Goal: Transaction & Acquisition: Purchase product/service

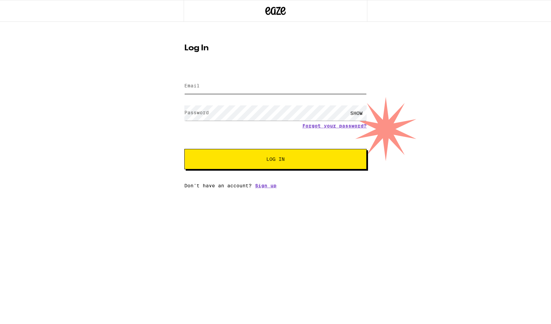
click at [201, 86] on input "Email" at bounding box center [275, 86] width 182 height 15
type input "[EMAIL_ADDRESS][DOMAIN_NAME]"
click at [184, 149] on button "Log In" at bounding box center [275, 159] width 182 height 20
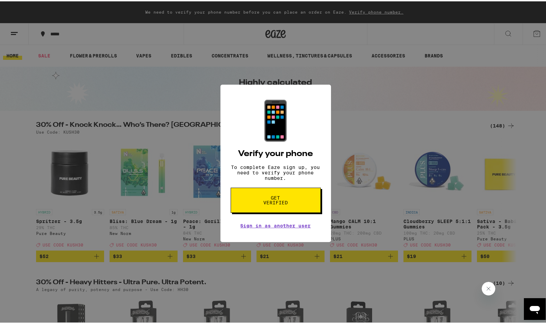
click at [272, 204] on span "Get verified" at bounding box center [275, 199] width 35 height 10
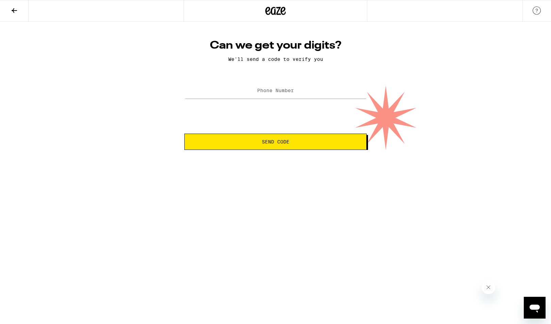
click at [286, 89] on label "Phone Number" at bounding box center [275, 90] width 37 height 5
type input "(818) 262-2052"
click at [274, 142] on span "Send Code" at bounding box center [276, 142] width 28 height 5
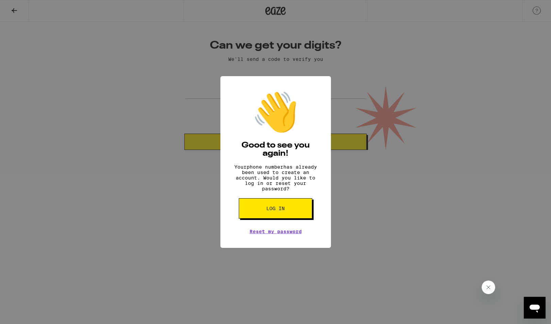
click at [275, 211] on span "Log in" at bounding box center [275, 208] width 18 height 5
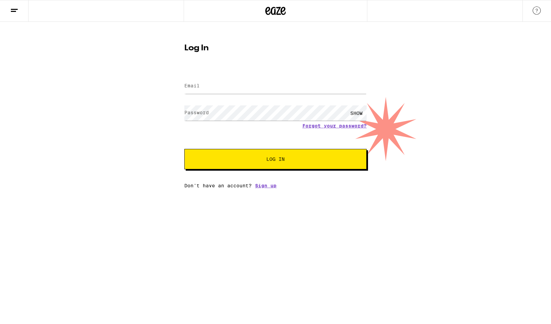
click at [283, 162] on span "Log In" at bounding box center [275, 159] width 18 height 5
click at [540, 10] on img at bounding box center [537, 10] width 8 height 8
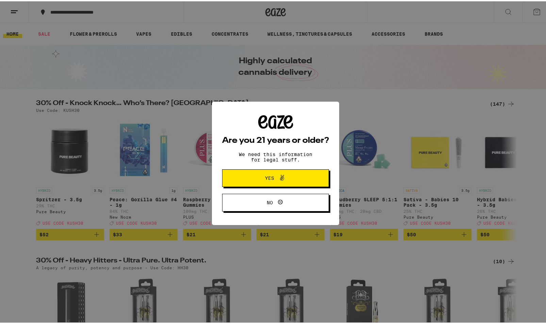
click at [278, 180] on icon at bounding box center [282, 177] width 8 height 8
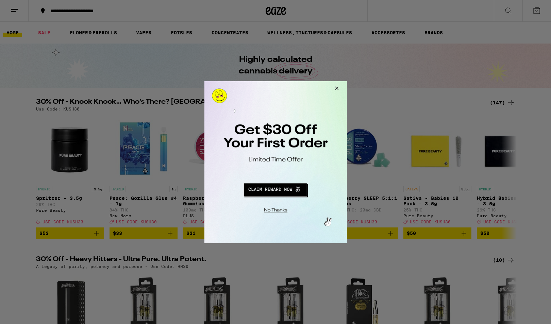
click at [286, 192] on button "Redirect to URL" at bounding box center [275, 188] width 118 height 16
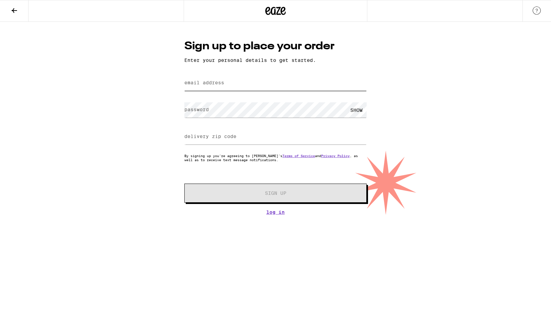
click at [256, 81] on input "email address" at bounding box center [275, 83] width 182 height 15
type input "bill@wigiusa.com"
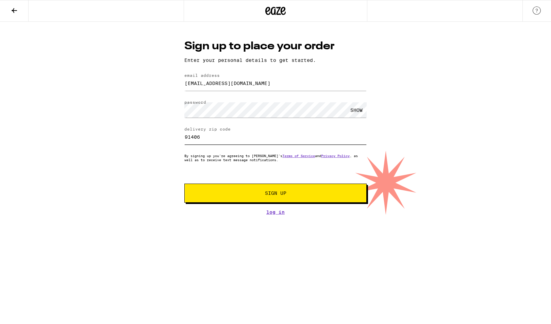
click at [260, 141] on input "91406" at bounding box center [275, 136] width 182 height 15
type input "91356"
drag, startPoint x: 474, startPoint y: 279, endPoint x: 402, endPoint y: 260, distance: 74.5
click at [474, 215] on html "Sign up to place your order Enter your personal details to get started. email a…" at bounding box center [275, 107] width 551 height 215
click at [265, 195] on span "Sign Up" at bounding box center [275, 193] width 21 height 5
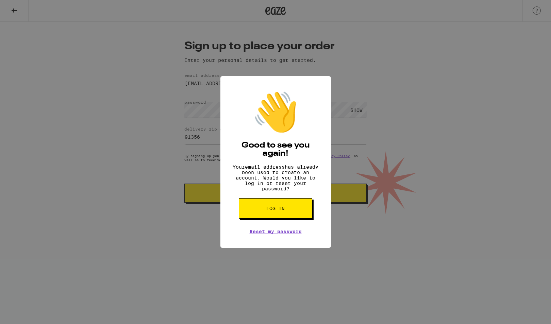
click at [267, 211] on span "Log in" at bounding box center [275, 208] width 18 height 5
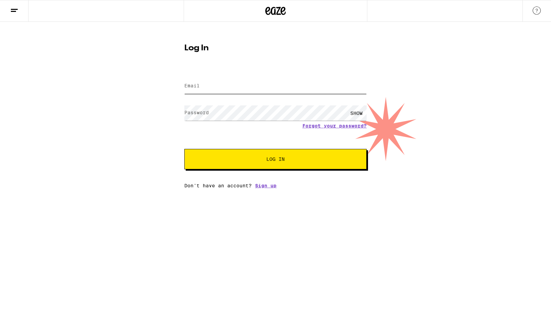
click at [219, 84] on input "Email" at bounding box center [275, 86] width 182 height 15
type input "[EMAIL_ADDRESS][DOMAIN_NAME]"
click at [279, 161] on span "Log In" at bounding box center [275, 159] width 18 height 5
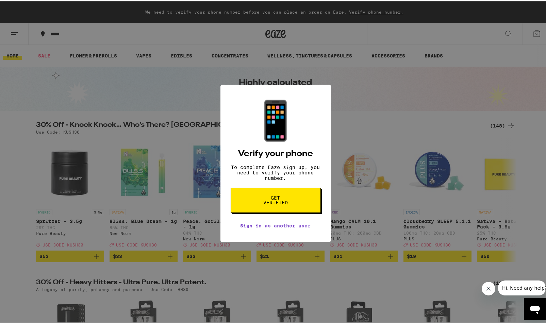
click at [284, 202] on span "Get verified" at bounding box center [275, 199] width 35 height 10
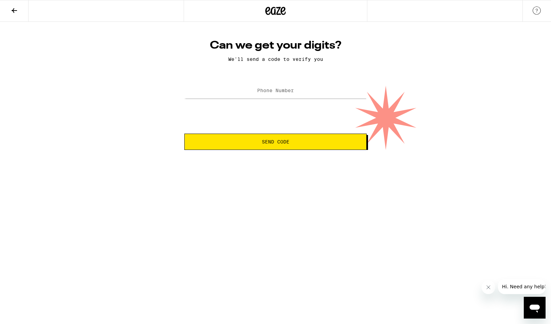
click at [278, 93] on label "Phone Number" at bounding box center [275, 90] width 37 height 5
type input "(818) 903-6005"
click at [275, 147] on button "Send Code" at bounding box center [275, 142] width 182 height 16
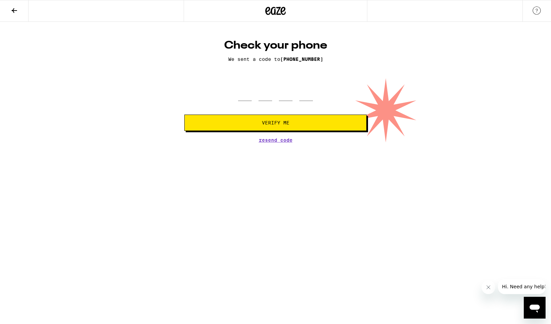
drag, startPoint x: 226, startPoint y: 102, endPoint x: 229, endPoint y: 105, distance: 3.9
click at [227, 103] on form "Verify Me" at bounding box center [275, 106] width 182 height 50
drag, startPoint x: 238, startPoint y: 97, endPoint x: 247, endPoint y: 100, distance: 9.8
click at [238, 97] on div at bounding box center [275, 91] width 182 height 20
click at [245, 100] on input "tel" at bounding box center [245, 91] width 14 height 20
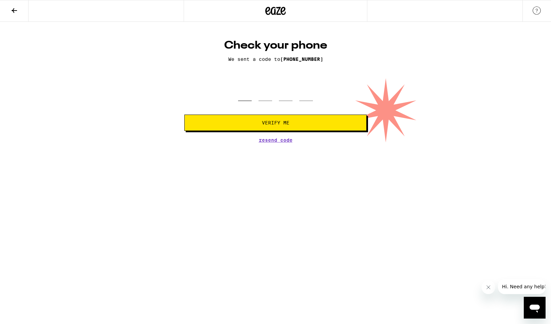
type input "4"
type input "5"
type input "9"
type input "1"
drag, startPoint x: 270, startPoint y: 125, endPoint x: 255, endPoint y: 112, distance: 20.5
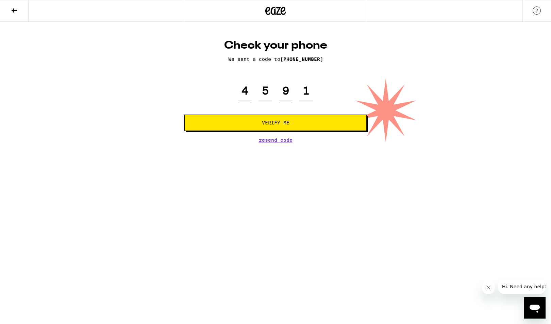
click at [274, 129] on button "Verify Me" at bounding box center [275, 123] width 182 height 16
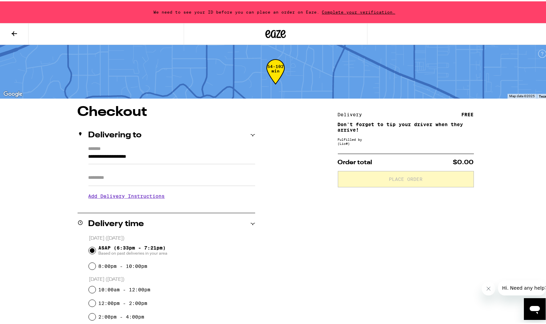
click at [15, 30] on icon at bounding box center [14, 32] width 8 height 8
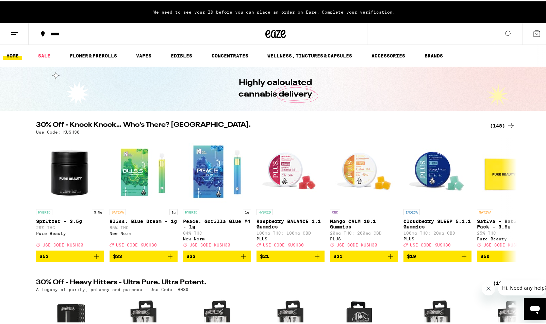
click at [504, 33] on icon at bounding box center [508, 32] width 8 height 8
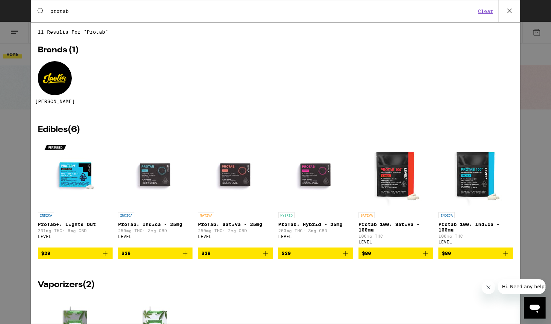
type input "protab"
click at [154, 182] on img "Open page for ProTab: Indica - 25mg from LEVEL" at bounding box center [155, 175] width 68 height 68
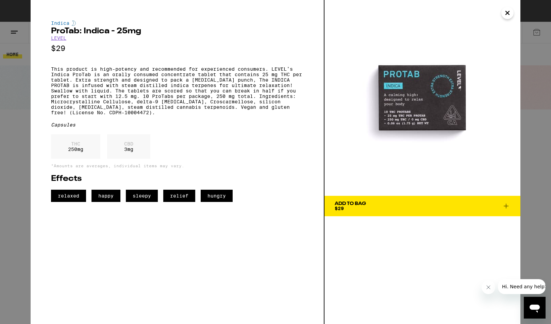
click at [508, 206] on icon at bounding box center [506, 206] width 8 height 8
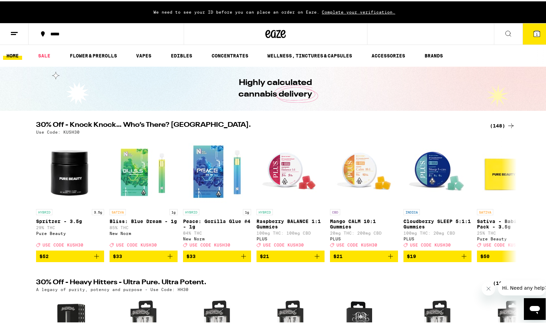
click at [535, 34] on icon at bounding box center [537, 32] width 6 height 6
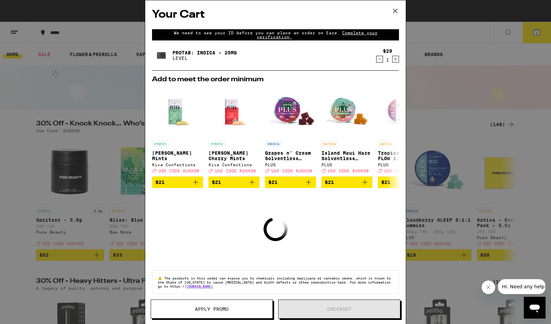
click at [393, 62] on icon "Increment" at bounding box center [396, 59] width 6 height 8
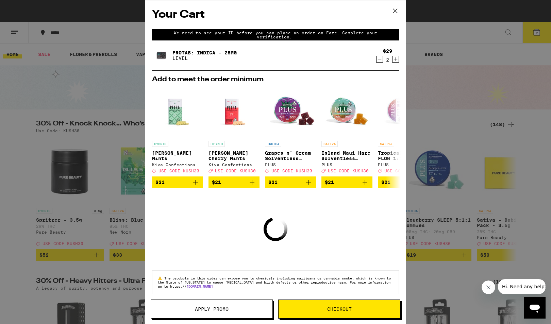
click at [393, 61] on icon "Increment" at bounding box center [396, 59] width 6 height 8
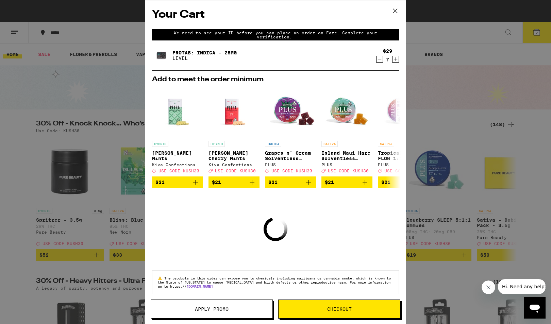
click at [393, 61] on icon "Increment" at bounding box center [396, 59] width 6 height 8
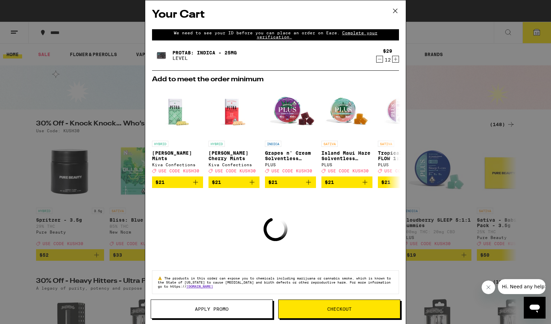
click at [393, 61] on icon "Increment" at bounding box center [396, 59] width 6 height 8
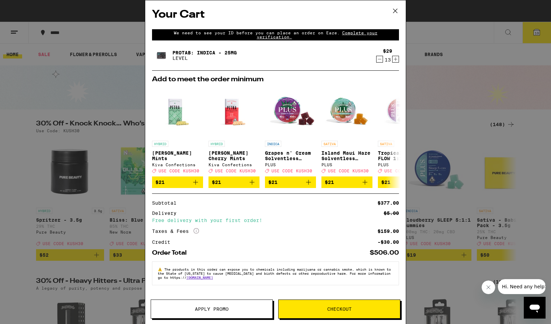
click at [396, 61] on icon "Increment" at bounding box center [396, 59] width 6 height 8
click at [396, 60] on icon "Increment" at bounding box center [396, 59] width 6 height 8
click at [343, 309] on span "Checkout" at bounding box center [339, 309] width 25 height 5
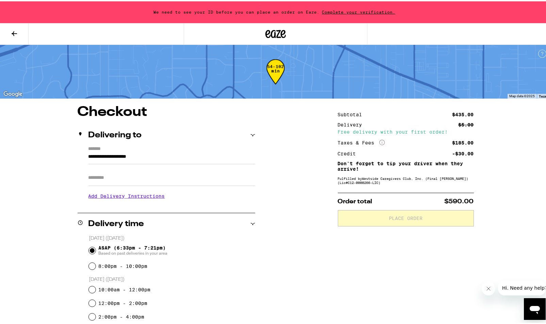
click at [185, 152] on input "**********" at bounding box center [171, 157] width 167 height 12
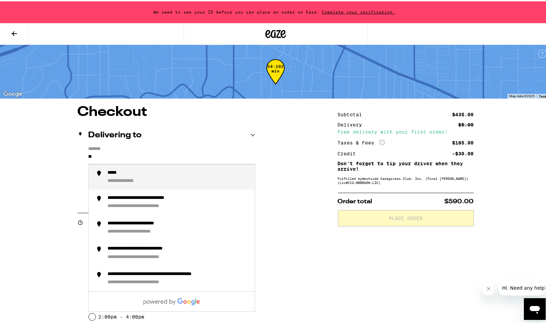
type input "*"
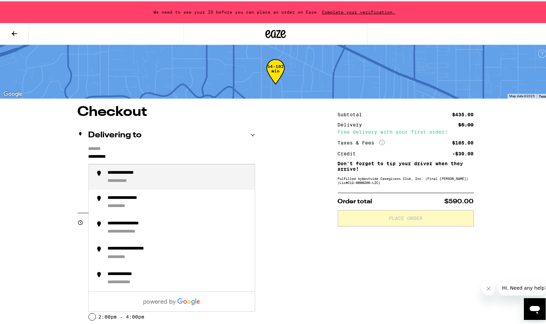
click at [140, 176] on div "**********" at bounding box center [179, 176] width 142 height 15
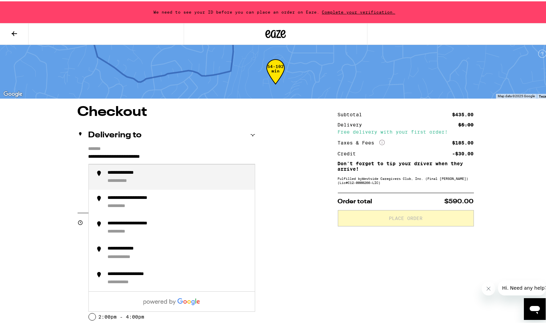
drag, startPoint x: 152, startPoint y: 153, endPoint x: 170, endPoint y: 165, distance: 21.0
click at [152, 154] on input "**********" at bounding box center [171, 157] width 167 height 12
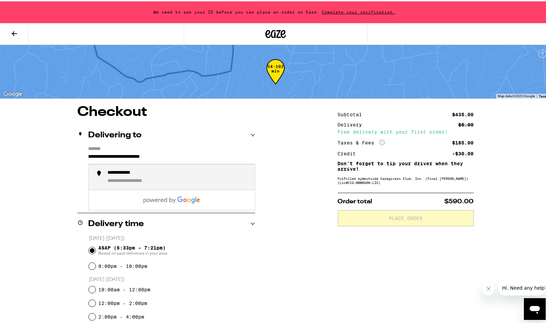
click at [166, 177] on div "**********" at bounding box center [179, 176] width 142 height 15
type input "**********"
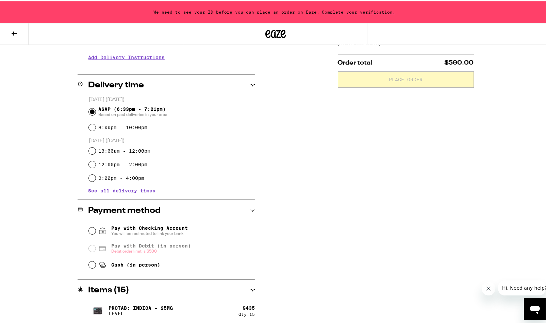
scroll to position [140, 0]
click at [91, 231] on input "Pay with Checking Account You will be redirected to link your bank" at bounding box center [92, 229] width 7 height 7
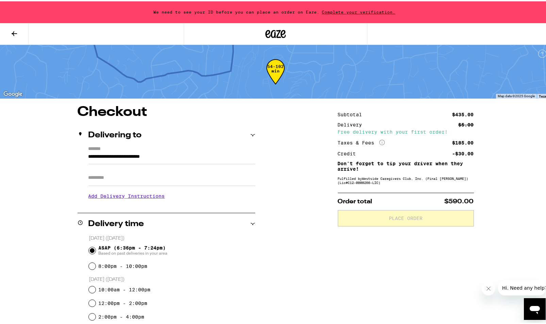
click at [347, 13] on span "Complete your verification." at bounding box center [359, 11] width 78 height 4
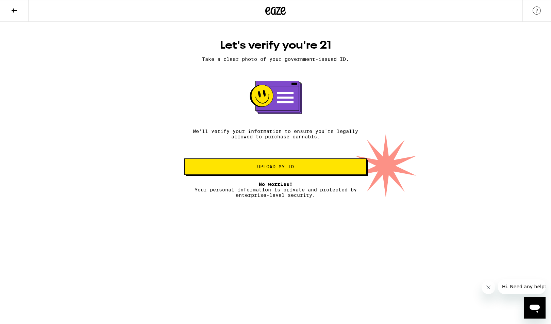
click at [285, 169] on span "Upload my ID" at bounding box center [275, 166] width 37 height 5
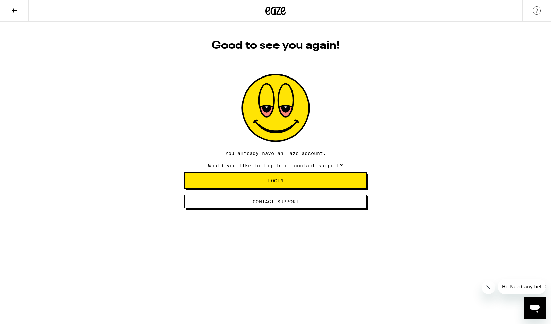
click at [275, 183] on span "Login" at bounding box center [275, 180] width 15 height 5
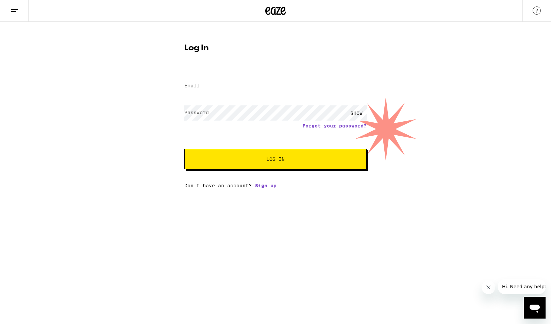
click at [286, 73] on form "Email Email Password Password SHOW Forgot your password? Log In" at bounding box center [275, 119] width 182 height 100
click at [251, 85] on input "Email" at bounding box center [275, 86] width 182 height 15
type input "[EMAIL_ADDRESS][DOMAIN_NAME]"
click at [184, 149] on button "Log In" at bounding box center [275, 159] width 182 height 20
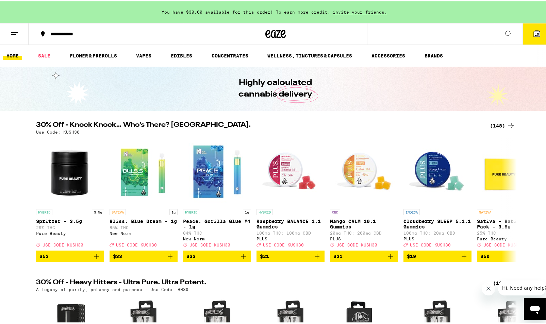
click at [533, 30] on icon at bounding box center [537, 32] width 8 height 8
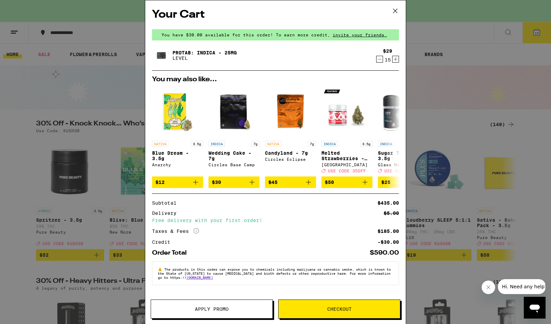
click at [344, 311] on span "Checkout" at bounding box center [339, 309] width 25 height 5
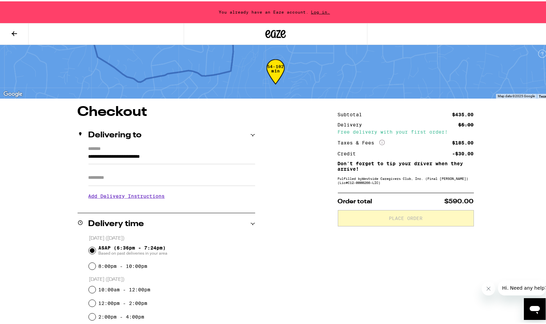
scroll to position [68, 0]
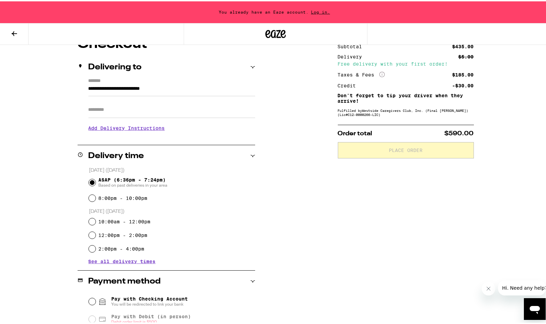
click at [149, 83] on form "**********" at bounding box center [171, 86] width 167 height 18
click at [149, 86] on input "**********" at bounding box center [171, 89] width 167 height 12
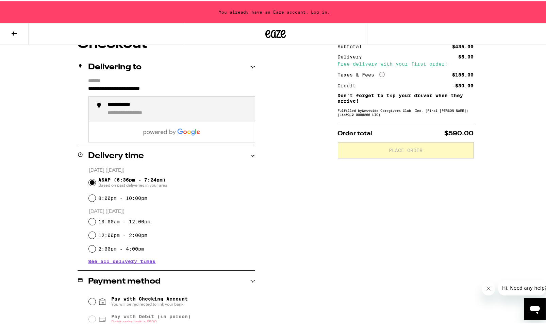
click at [144, 112] on div "**********" at bounding box center [139, 112] width 62 height 6
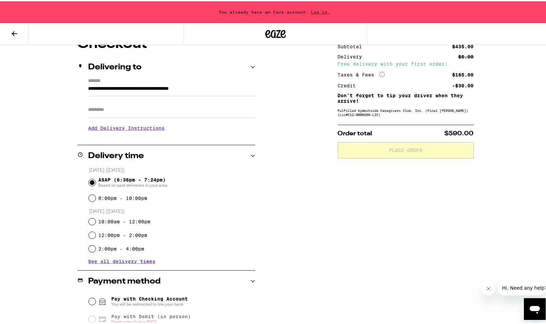
click at [242, 200] on div "8:00pm - 10:00pm" at bounding box center [172, 197] width 166 height 14
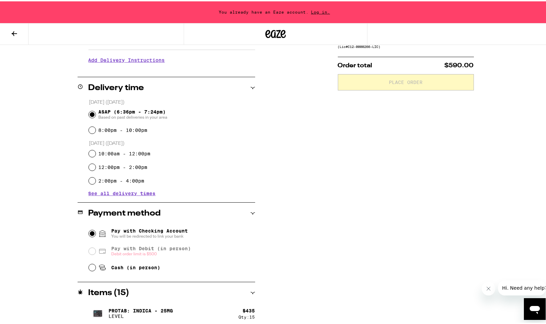
click at [90, 233] on input "Pay with Checking Account You will be redirected to link your bank" at bounding box center [92, 232] width 7 height 7
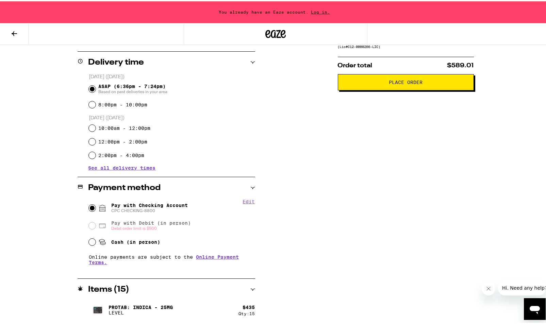
scroll to position [94, 0]
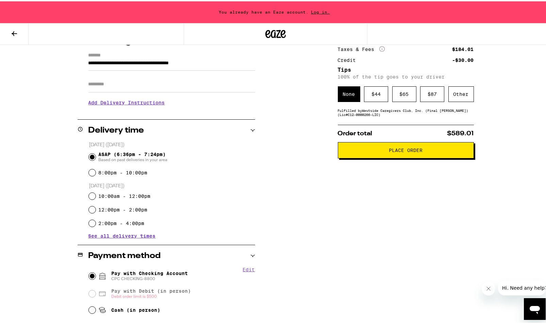
click at [418, 156] on button "Place Order" at bounding box center [406, 149] width 136 height 16
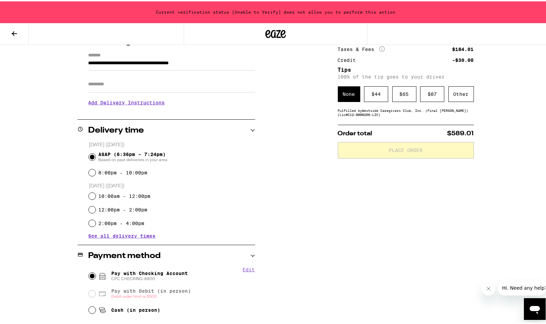
click at [375, 218] on div "Subtotal $435.00 Delivery $5.00 Free delivery with your first order! Taxes & Fe…" at bounding box center [406, 202] width 136 height 382
click at [360, 234] on div "Subtotal $435.00 Delivery $5.00 Free delivery with your first order! Taxes & Fe…" at bounding box center [406, 202] width 136 height 382
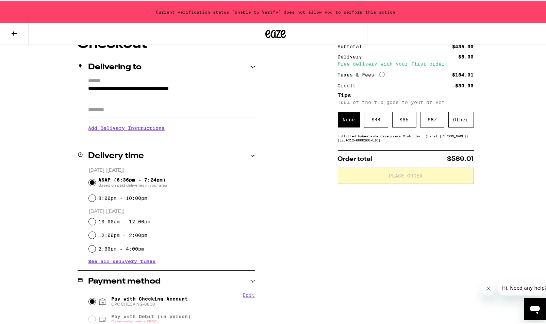
scroll to position [0, 0]
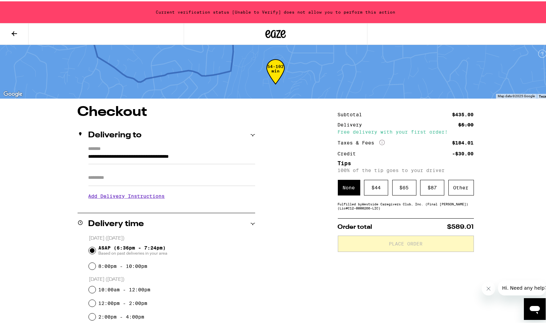
click at [357, 12] on div "Current verification status [Unable to Verify] does not allow you to perform th…" at bounding box center [275, 11] width 551 height 22
click at [50, 9] on div "Current verification status [Unable to Verify] does not allow you to perform th…" at bounding box center [275, 11] width 551 height 22
click at [124, 157] on input "**********" at bounding box center [171, 157] width 167 height 12
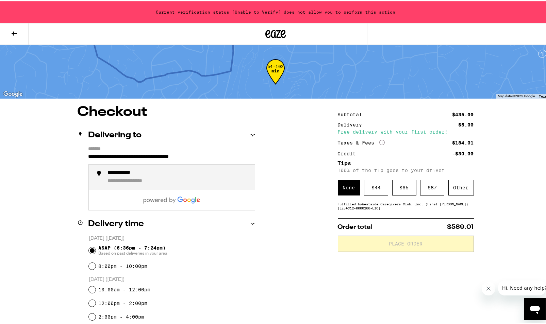
click at [141, 177] on div "**********" at bounding box center [179, 176] width 142 height 15
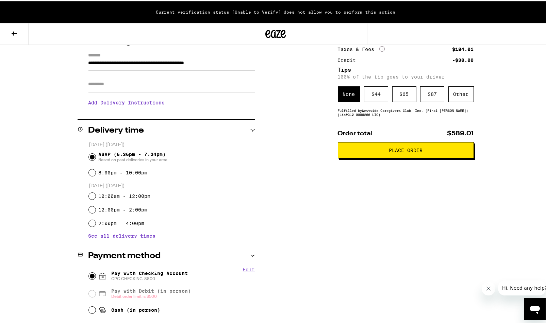
scroll to position [26, 0]
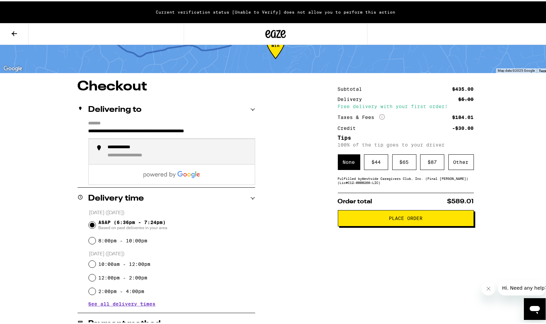
drag, startPoint x: 210, startPoint y: 131, endPoint x: 227, endPoint y: 147, distance: 23.1
click at [210, 131] on input "**********" at bounding box center [171, 132] width 167 height 12
click at [281, 257] on div "**********" at bounding box center [276, 270] width 490 height 382
click at [131, 130] on input "**********" at bounding box center [171, 132] width 167 height 12
type input "**********"
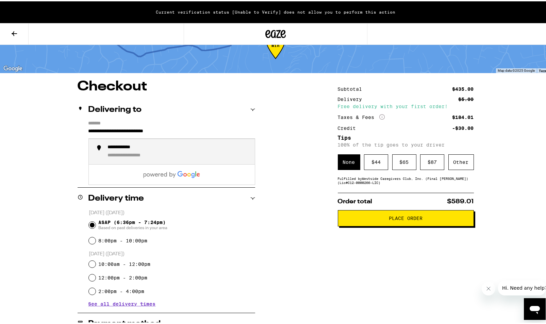
click at [240, 253] on p "[DATE] ([DATE])" at bounding box center [172, 253] width 166 height 6
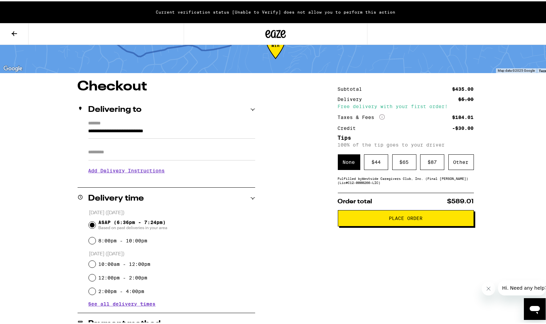
click at [408, 219] on span "Place Order" at bounding box center [406, 217] width 34 height 5
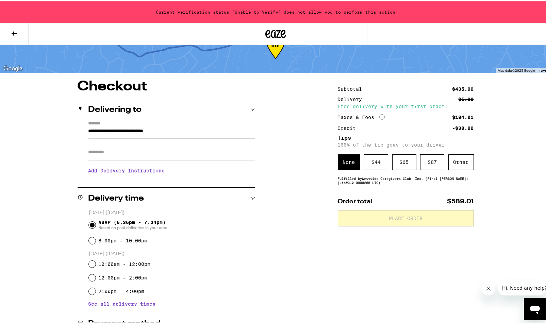
click at [293, 150] on div "**********" at bounding box center [276, 270] width 490 height 382
click at [15, 33] on icon at bounding box center [14, 32] width 8 height 8
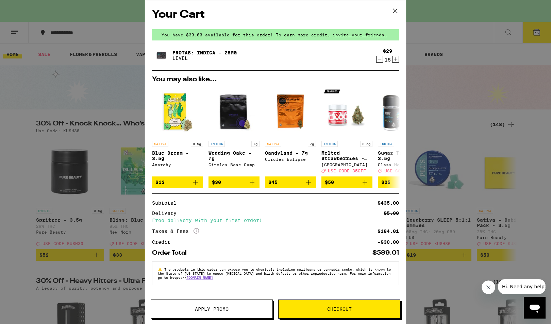
click at [352, 314] on button "Checkout" at bounding box center [339, 309] width 122 height 19
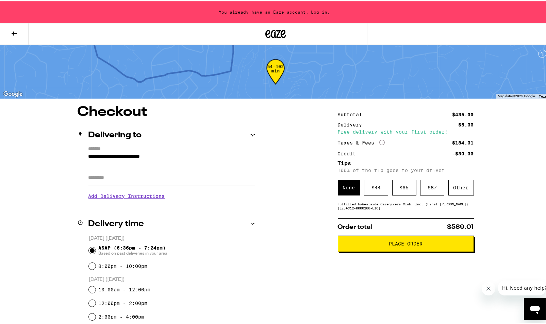
click at [319, 11] on span "Log in." at bounding box center [321, 11] width 24 height 4
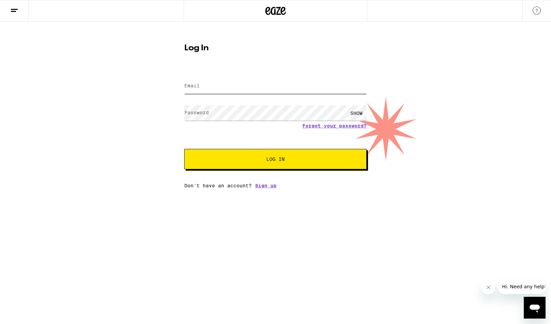
click at [253, 81] on input "Email" at bounding box center [275, 86] width 182 height 15
type input "[EMAIL_ADDRESS][DOMAIN_NAME]"
click at [267, 162] on span "Log In" at bounding box center [275, 159] width 18 height 5
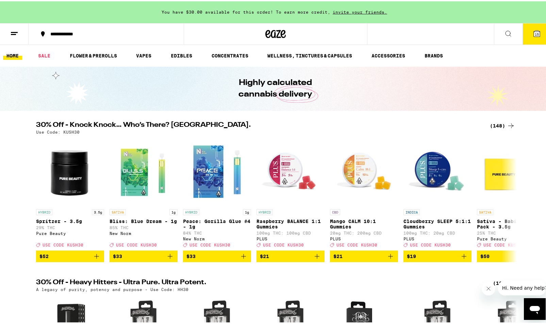
click at [535, 32] on span "15" at bounding box center [537, 33] width 4 height 4
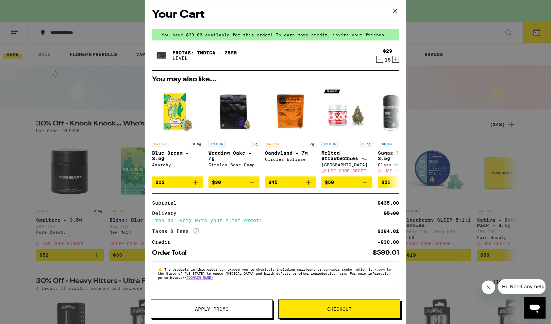
click at [352, 308] on span "Checkout" at bounding box center [339, 309] width 25 height 5
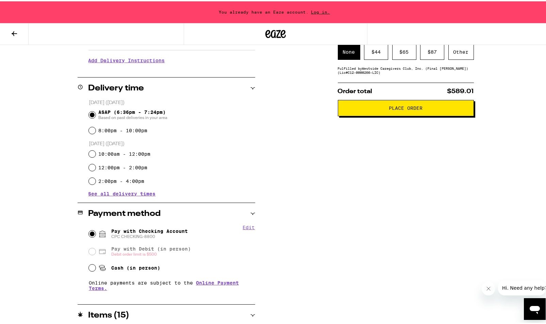
scroll to position [136, 0]
click at [403, 109] on span "Place Order" at bounding box center [406, 106] width 34 height 5
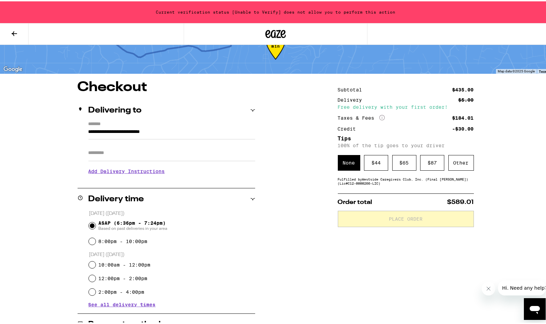
scroll to position [0, 0]
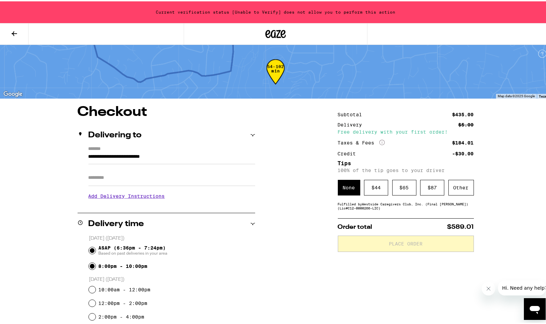
click at [90, 266] on input "8:00pm - 10:00pm" at bounding box center [92, 265] width 7 height 7
radio input "true"
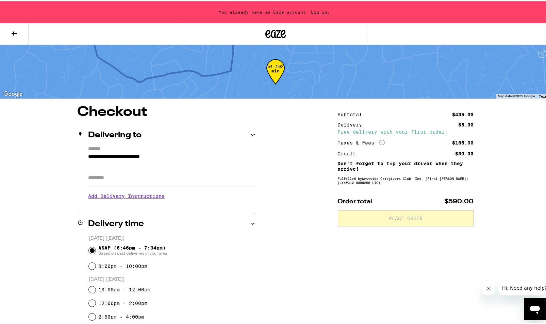
click at [317, 12] on span "Log in." at bounding box center [321, 11] width 24 height 4
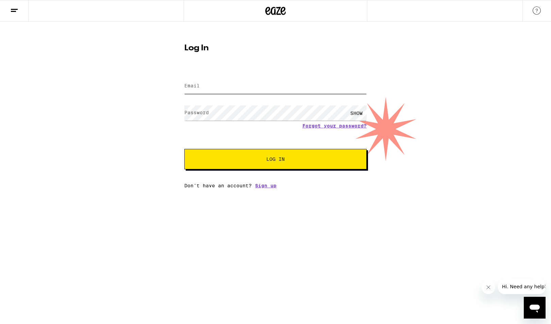
click at [216, 86] on input "Email" at bounding box center [275, 86] width 182 height 15
type input "[EMAIL_ADDRESS][DOMAIN_NAME]"
click at [280, 161] on span "Log In" at bounding box center [275, 159] width 18 height 5
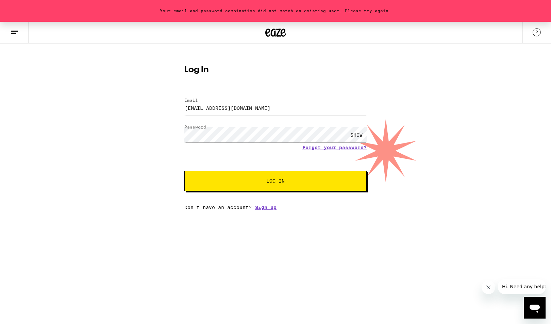
click at [281, 182] on span "Log In" at bounding box center [275, 181] width 18 height 5
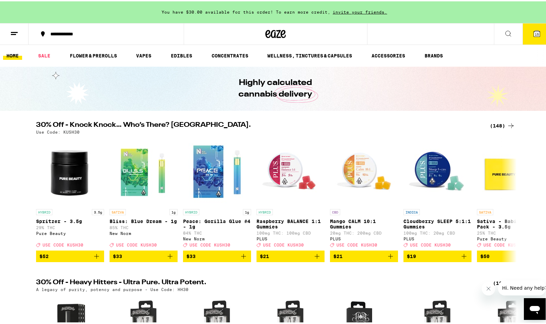
click at [535, 32] on span "15" at bounding box center [537, 33] width 4 height 4
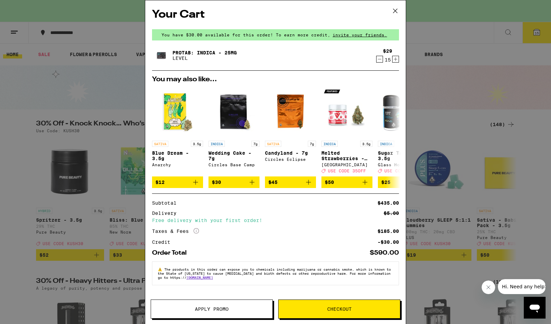
click at [380, 62] on icon "Decrement" at bounding box center [380, 59] width 6 height 8
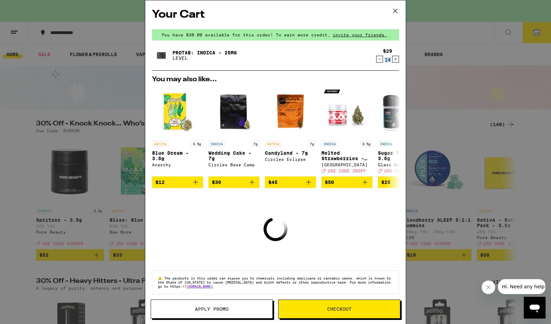
click at [383, 62] on div "14" at bounding box center [387, 59] width 9 height 5
click at [378, 59] on icon "Decrement" at bounding box center [380, 59] width 4 height 0
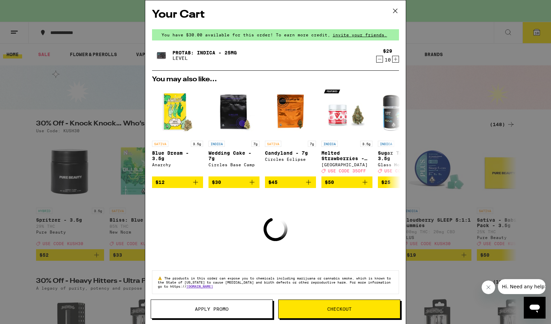
click at [378, 59] on icon "Decrement" at bounding box center [380, 59] width 4 height 0
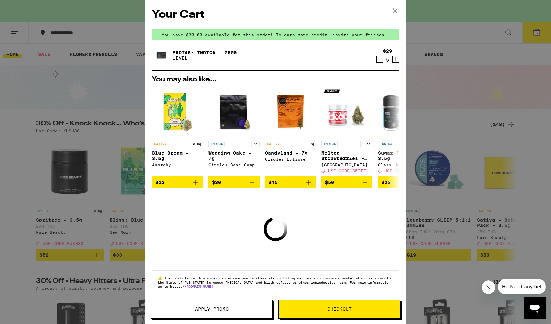
click at [378, 59] on icon "Decrement" at bounding box center [380, 59] width 4 height 0
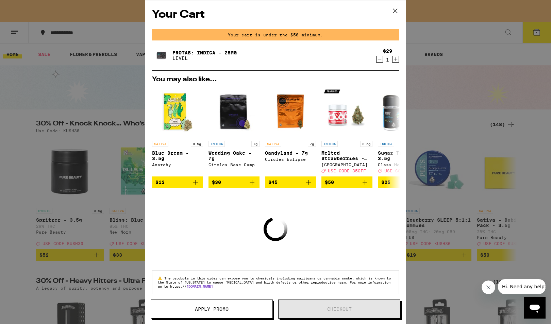
click at [378, 59] on icon "Decrement" at bounding box center [380, 59] width 4 height 0
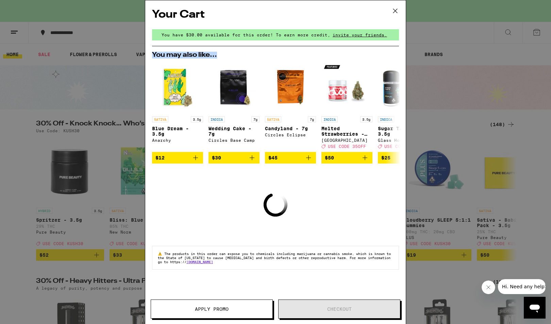
click at [374, 60] on div "Your Cart You have $30.00 available for this order! To earn more credit, invite…" at bounding box center [275, 162] width 551 height 324
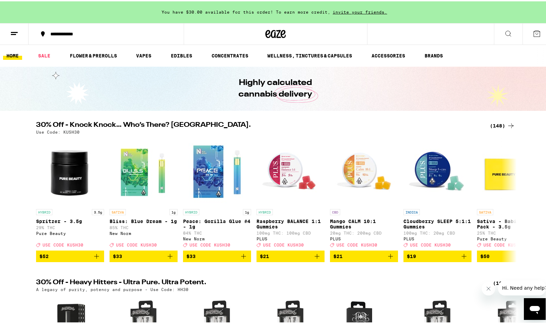
click at [461, 48] on ul "HOME SALE FLOWER & PREROLLS VAPES EDIBLES CONCENTRATES WELLNESS, TINCTURES & CA…" at bounding box center [275, 55] width 551 height 22
click at [504, 33] on icon at bounding box center [508, 32] width 8 height 8
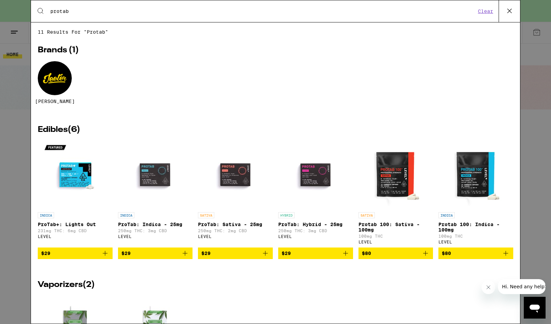
type input "protab"
click at [147, 180] on img "Open page for ProTab: Indica - 25mg from LEVEL" at bounding box center [155, 175] width 68 height 68
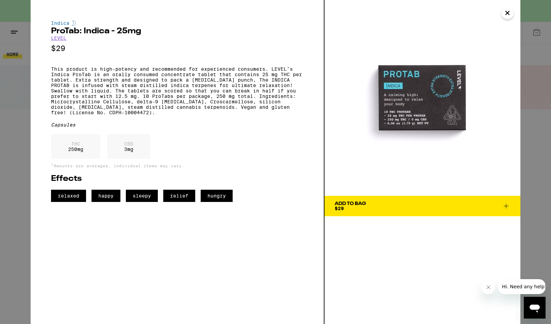
click at [452, 203] on span "Add To Bag $29" at bounding box center [423, 206] width 176 height 10
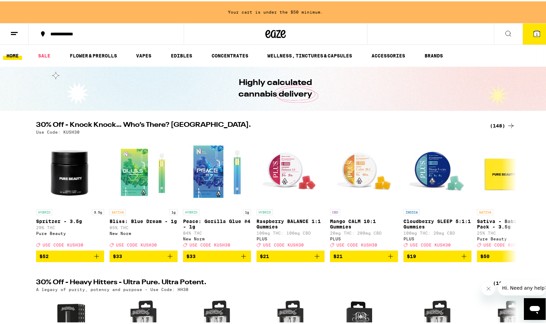
click at [534, 33] on icon at bounding box center [537, 32] width 6 height 6
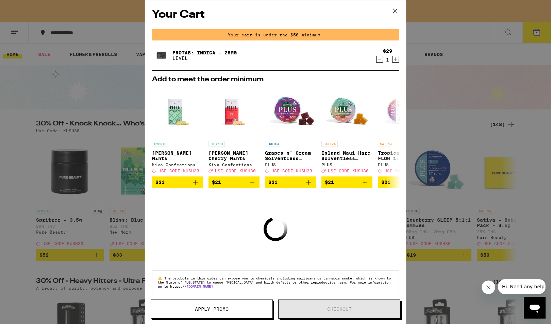
click at [393, 61] on icon "Increment" at bounding box center [396, 59] width 6 height 8
click at [394, 61] on icon "Increment" at bounding box center [396, 60] width 4 height 4
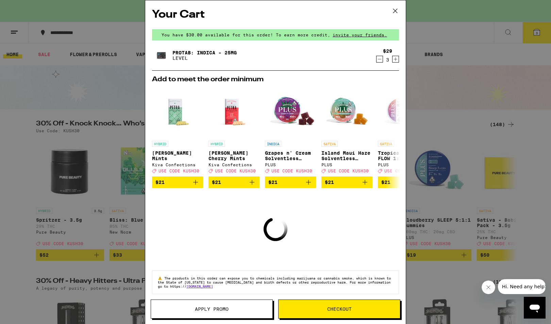
click at [394, 61] on icon "Increment" at bounding box center [396, 60] width 4 height 4
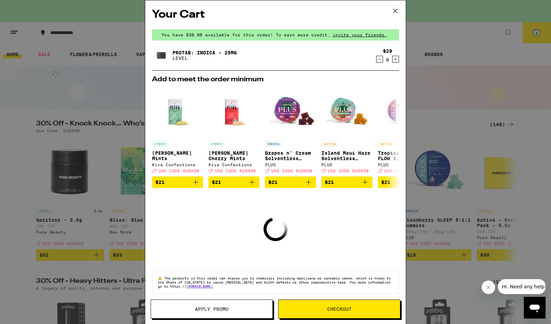
click at [394, 61] on icon "Increment" at bounding box center [396, 60] width 4 height 4
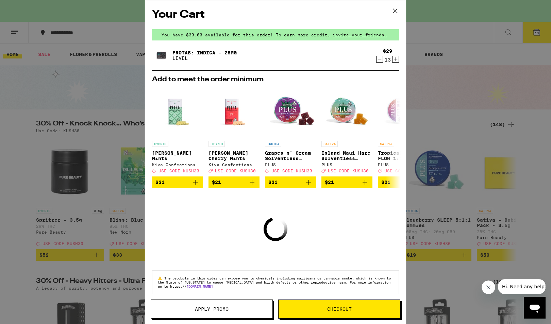
click at [394, 61] on icon "Increment" at bounding box center [396, 60] width 4 height 4
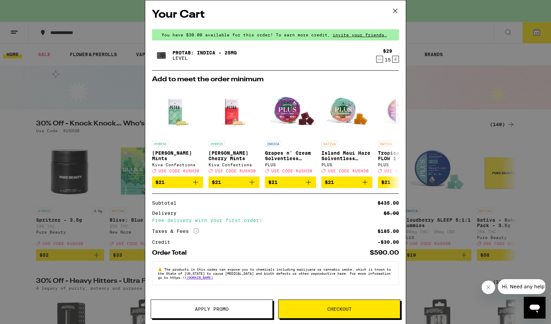
click at [217, 311] on span "Apply Promo" at bounding box center [212, 309] width 34 height 5
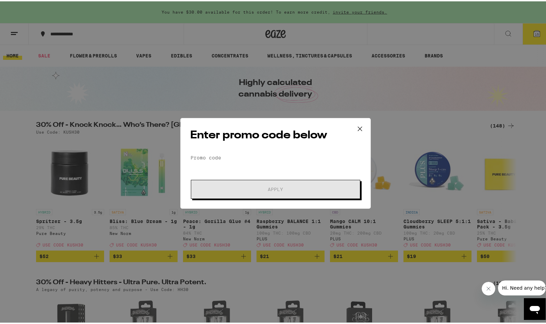
click at [358, 127] on icon at bounding box center [360, 128] width 4 height 4
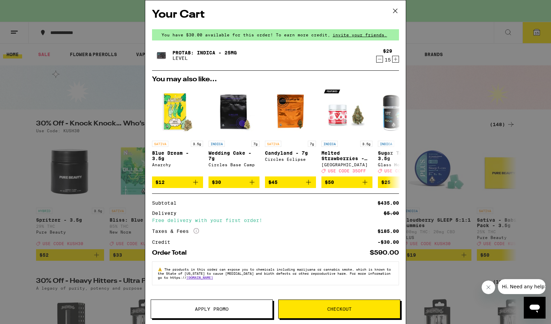
click at [333, 308] on span "Checkout" at bounding box center [339, 309] width 25 height 5
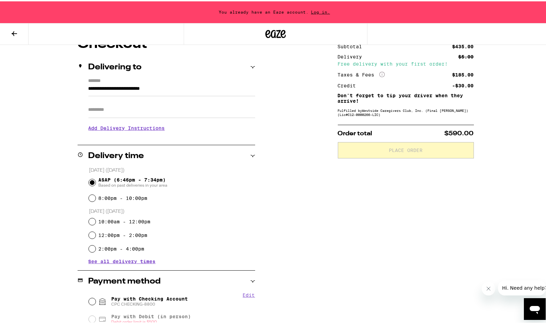
scroll to position [140, 0]
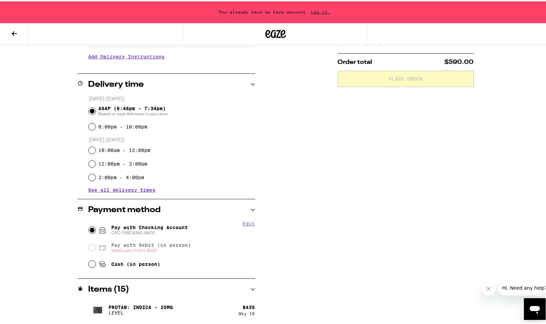
click at [92, 229] on input "Pay with Checking Account CPC CHECKING-8800" at bounding box center [92, 229] width 7 height 7
radio input "true"
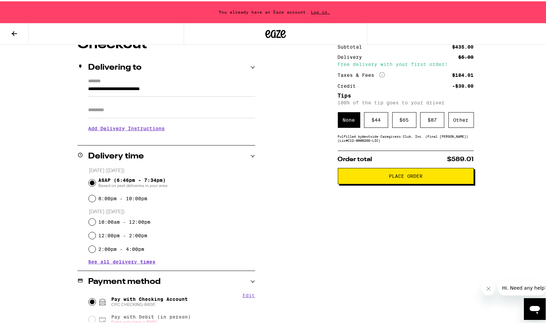
scroll to position [68, 0]
click at [399, 177] on span "Place Order" at bounding box center [406, 174] width 34 height 5
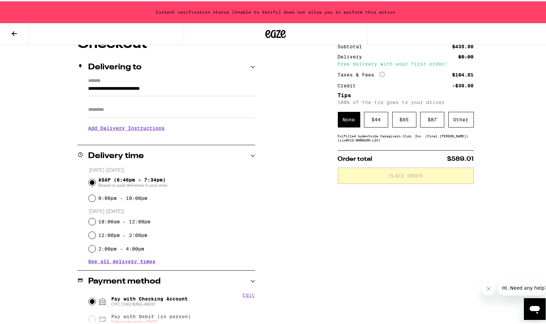
click at [518, 289] on span "Hi. Need any help?" at bounding box center [524, 288] width 45 height 5
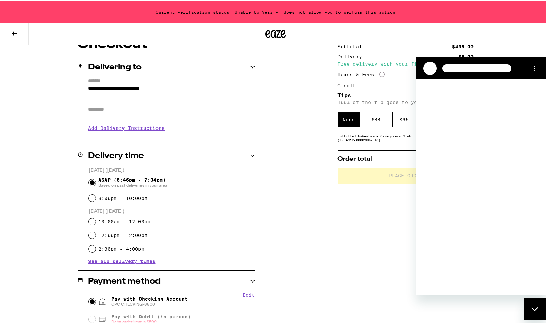
scroll to position [0, 0]
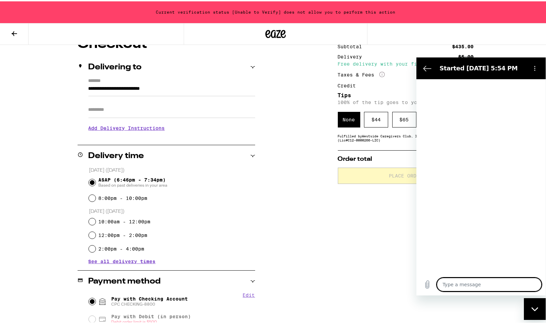
type textarea "x"
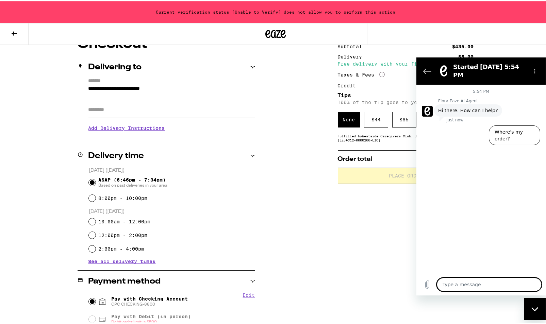
type textarea "I"
type textarea "x"
type textarea "I"
type textarea "x"
type textarea "I h"
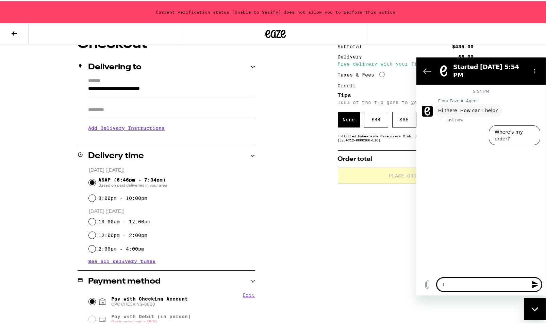
type textarea "x"
type textarea "I ha"
type textarea "x"
type textarea "I hav"
type textarea "x"
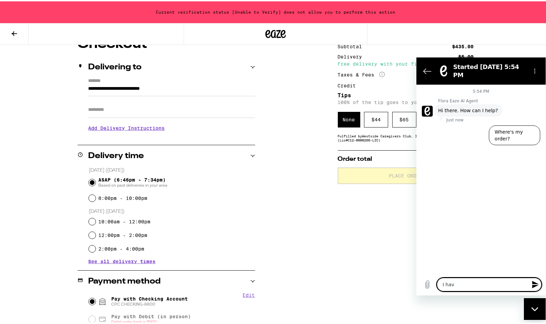
type textarea "I have"
type textarea "x"
type textarea "I have"
type textarea "x"
type textarea "I have l"
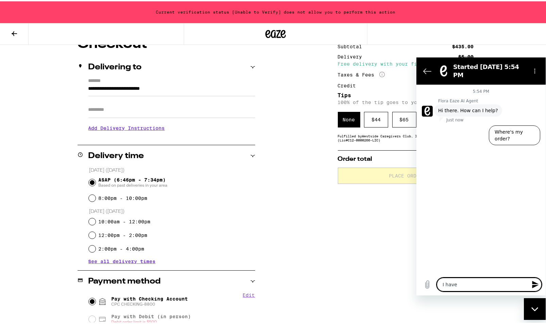
type textarea "x"
type textarea "I have lo"
type textarea "x"
type textarea "I have log"
type textarea "x"
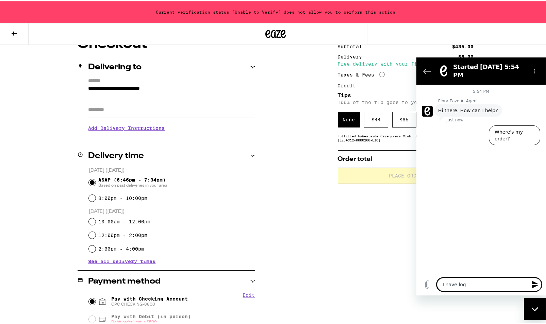
type textarea "I have logg"
type textarea "x"
type textarea "I have logge"
type textarea "x"
type textarea "I have logged"
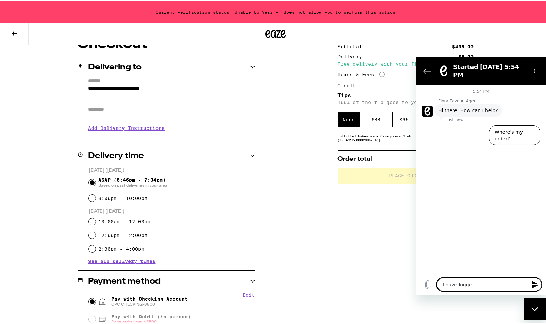
type textarea "x"
type textarea "I have logged"
type textarea "x"
type textarea "I have logged i"
type textarea "x"
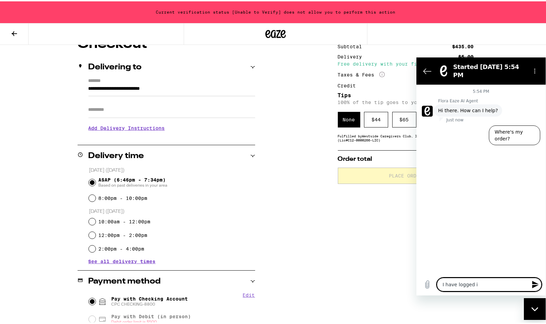
type textarea "I have logged in"
type textarea "x"
type textarea "I have logged in"
type textarea "x"
type textarea "I have logged in b"
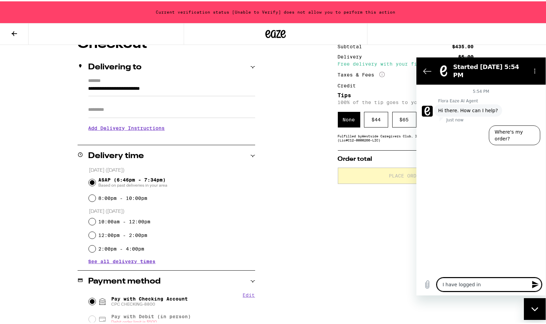
type textarea "x"
type textarea "I have logged in bu"
type textarea "x"
type textarea "I have logged in but"
type textarea "x"
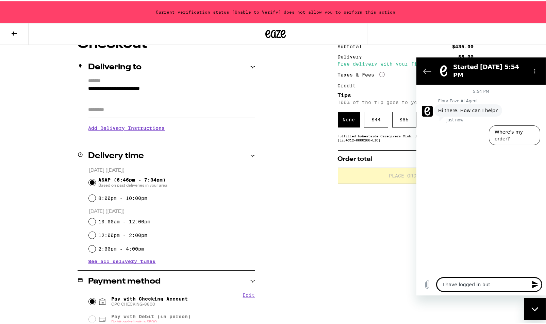
type textarea "I have logged in but"
type textarea "x"
type textarea "I have logged in but v"
type textarea "x"
type textarea "I have logged in but ve"
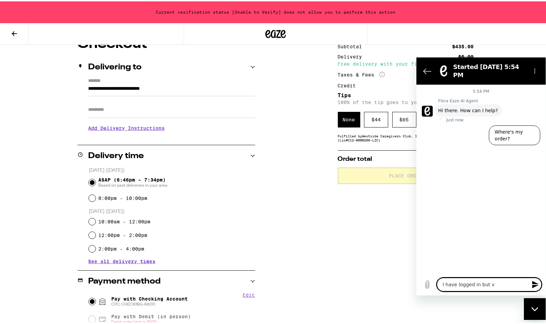
type textarea "x"
type textarea "I have logged in but ver"
type textarea "x"
type textarea "I have logged in but veri"
type textarea "x"
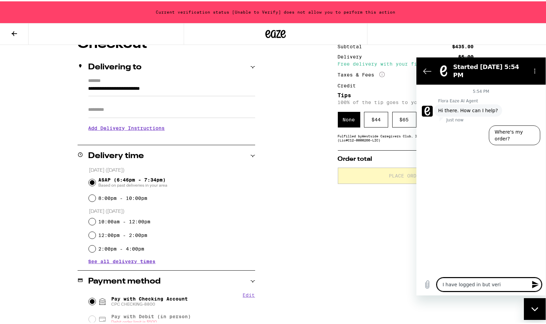
type textarea "I have logged in but verif"
type textarea "x"
type textarea "I have logged in but verifi"
type textarea "x"
type textarea "I have logged in but verific"
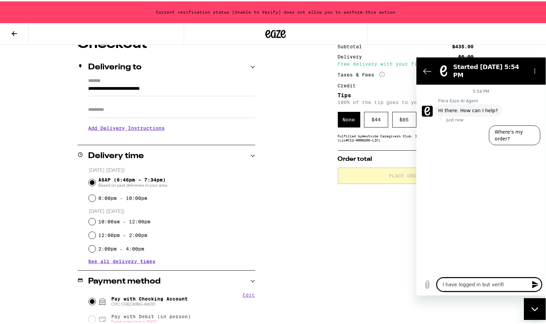
type textarea "x"
type textarea "I have logged in but verifica"
type textarea "x"
type textarea "I have logged in but verificat"
type textarea "x"
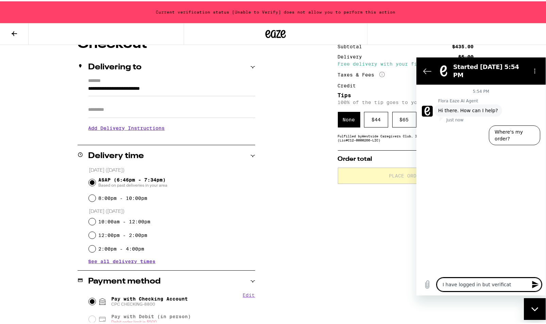
type textarea "I have logged in but verificati"
type textarea "x"
type textarea "I have logged in but verificatio"
type textarea "x"
type textarea "I have logged in but verification"
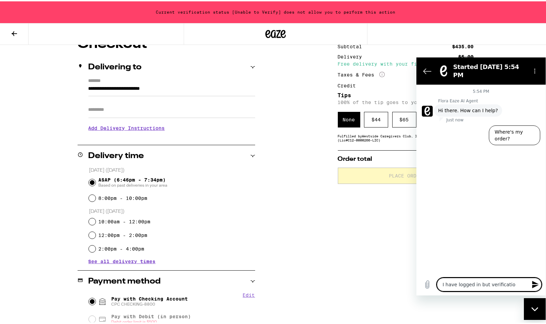
type textarea "x"
type textarea "I have logged in but verification"
type textarea "x"
type textarea "I have logged in but verification s"
type textarea "x"
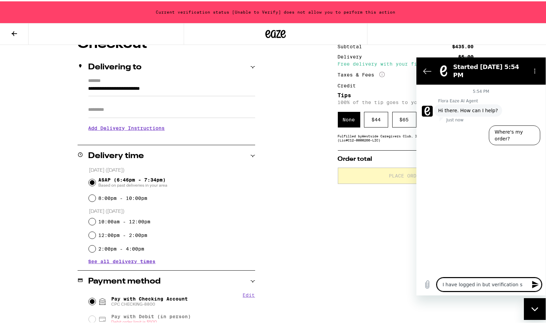
type textarea "I have logged in but verification st"
type textarea "x"
type textarea "I have logged in but verification sta"
type textarea "x"
type textarea "I have logged in but verification stat"
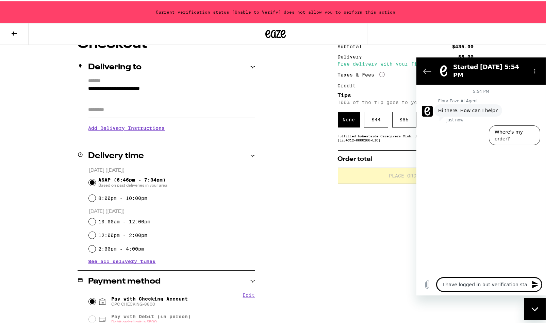
type textarea "x"
type textarea "I have logged in but verification statu"
type textarea "x"
type textarea "I have logged in but verification status"
type textarea "x"
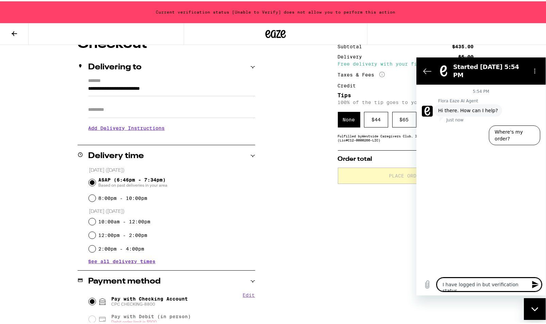
type textarea "I have logged in but verification status"
type textarea "x"
type textarea "I have logged in but verification status i"
type textarea "x"
type textarea "I have logged in but verification status in"
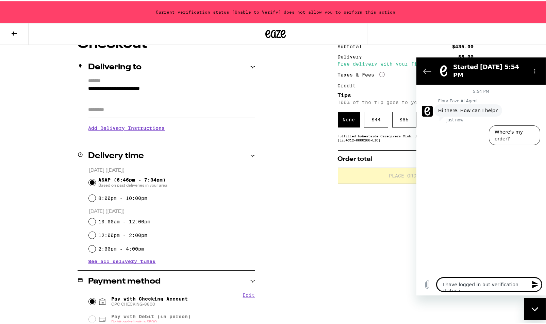
type textarea "x"
type textarea "I have logged in but verification status in"
type textarea "x"
type textarea "I have logged in but verification status in u"
type textarea "x"
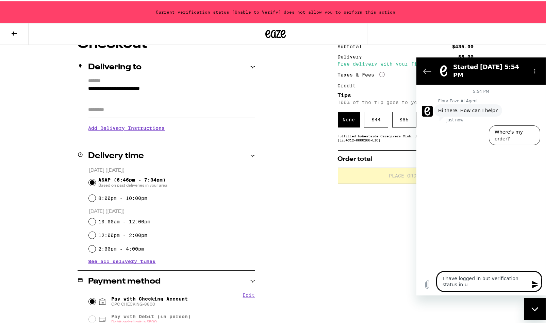
type textarea "I have logged in but verification status in un"
type textarea "x"
type textarea "I have logged in but verification status in una"
type textarea "x"
type textarea "I have logged in but verification status in unab"
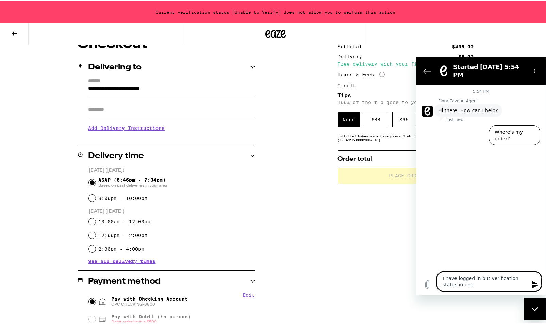
type textarea "x"
type textarea "I have logged in but verification status in unabl"
type textarea "x"
type textarea "I have logged in but verification status in unable"
type textarea "x"
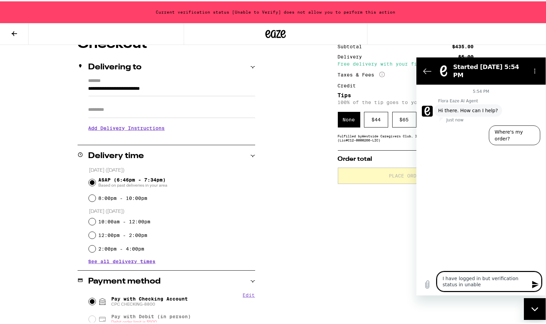
type textarea "I have logged in but verification status in unable"
click at [537, 284] on icon "Send message" at bounding box center [535, 284] width 6 height 7
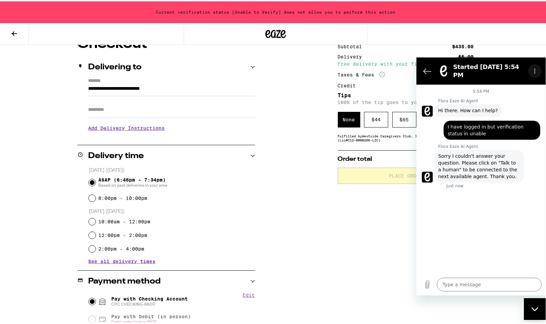
click at [535, 72] on circle "Options menu" at bounding box center [535, 72] width 1 height 1
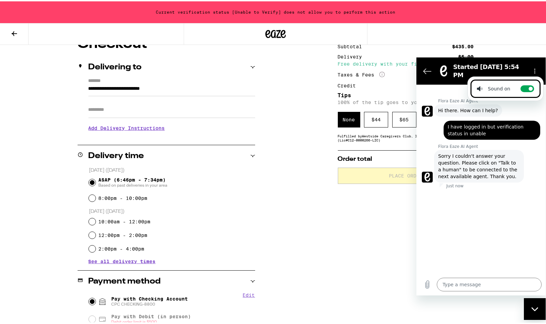
click at [461, 230] on div "5:54 PM Flora Eaze AI Agent Flora Eaze AI Agent says: Hi there. How can I help?…" at bounding box center [481, 179] width 129 height 189
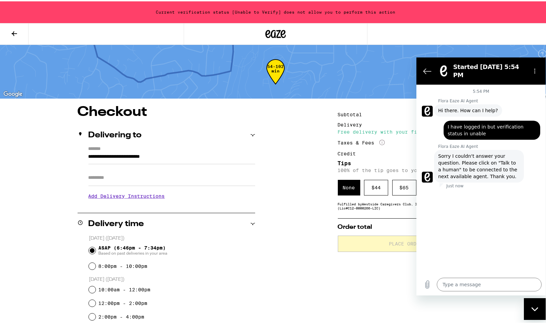
click at [534, 309] on icon "Close messaging window" at bounding box center [535, 309] width 7 height 4
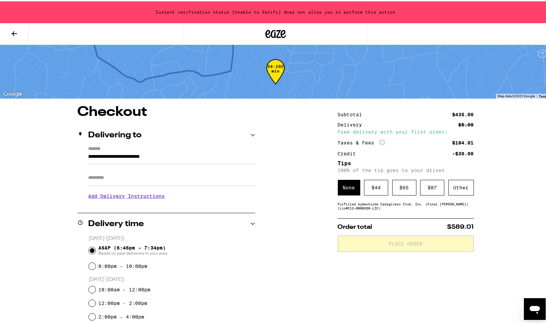
click at [534, 309] on icon "Open messaging window" at bounding box center [535, 310] width 10 height 8
type textarea "x"
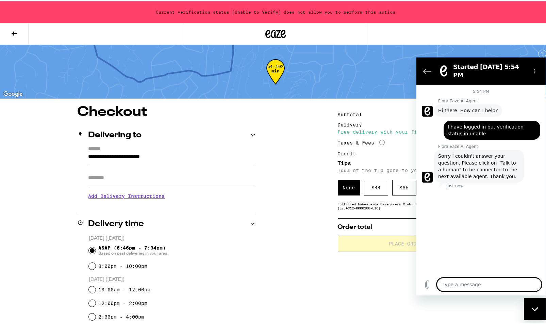
click at [485, 157] on span "Sorry I couldn't answer your question. Please click on "Talk to a human" to be …" at bounding box center [479, 166] width 82 height 27
click at [453, 170] on span "Sorry I couldn't answer your question. Please click on "Talk to a human" to be …" at bounding box center [479, 166] width 82 height 27
click at [428, 69] on icon "Back to the conversation list" at bounding box center [427, 71] width 8 height 8
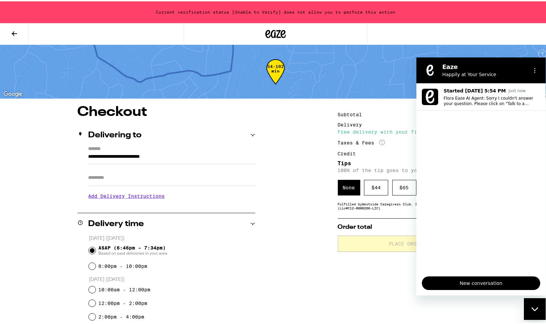
click at [478, 284] on span "New conversation" at bounding box center [481, 283] width 107 height 8
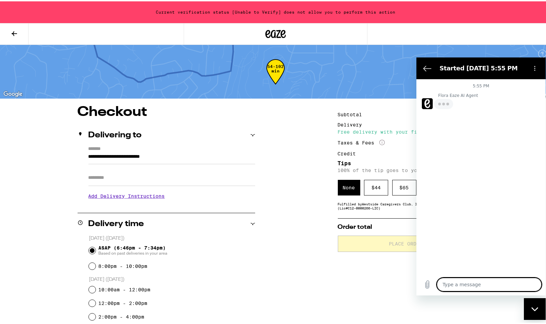
type textarea "x"
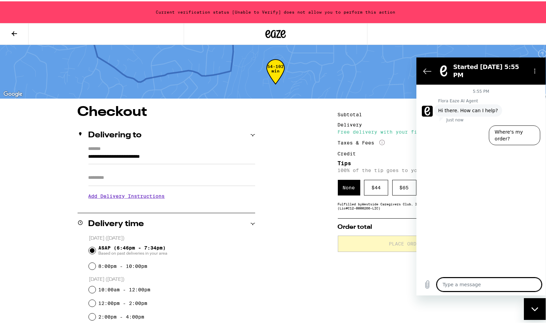
type textarea "t"
type textarea "x"
type textarea "ta"
type textarea "x"
type textarea "tal"
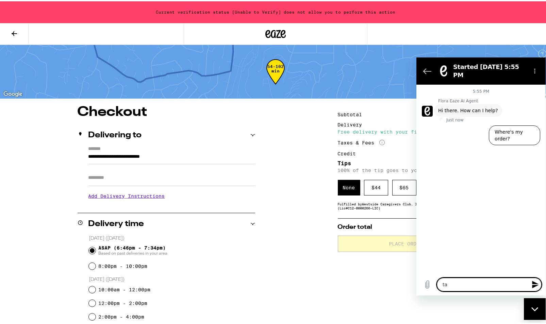
type textarea "x"
type textarea "talk"
type textarea "x"
type textarea "talk"
type textarea "x"
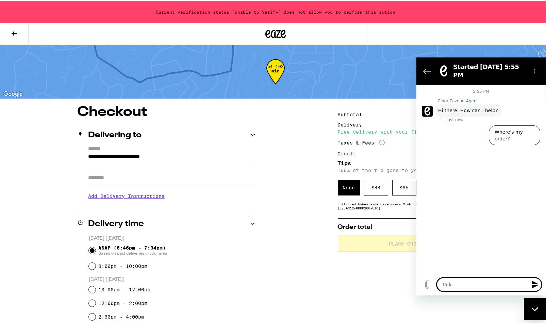
type textarea "talk t"
type textarea "x"
type textarea "talk to"
type textarea "x"
type textarea "talk to"
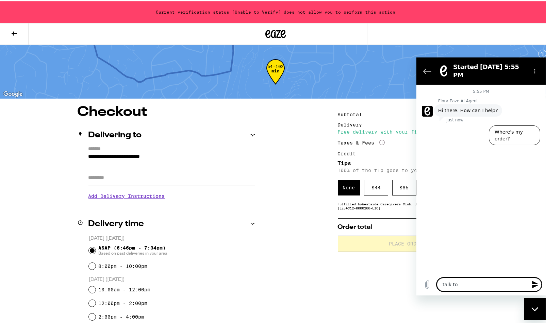
type textarea "x"
type textarea "talk to a"
type textarea "x"
type textarea "talk to a"
type textarea "x"
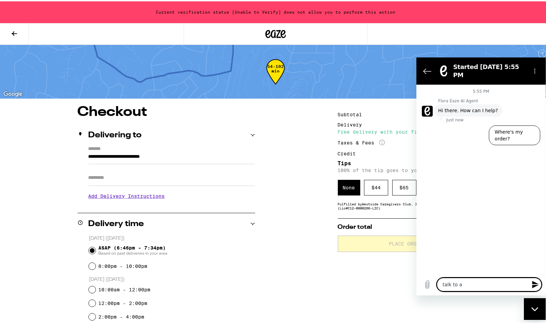
type textarea "talk to a h"
type textarea "x"
type textarea "talk to a hu"
type textarea "x"
type textarea "talk to a hum"
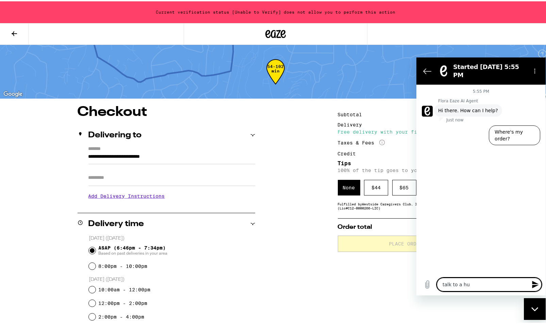
type textarea "x"
type textarea "talk to a huma"
type textarea "x"
type textarea "talk to a human"
type textarea "x"
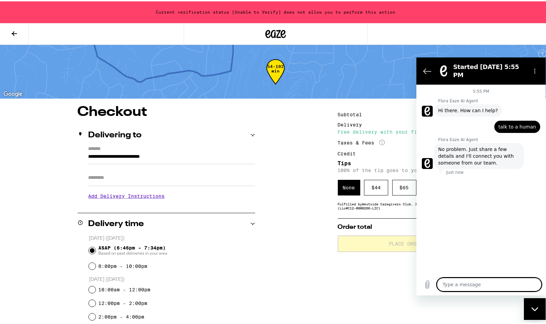
type textarea "x"
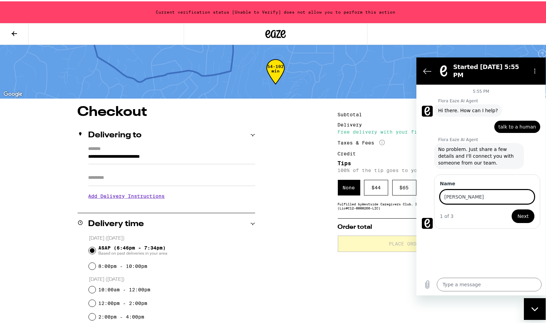
type input "[PERSON_NAME]"
click at [526, 212] on span "Next" at bounding box center [523, 216] width 11 height 8
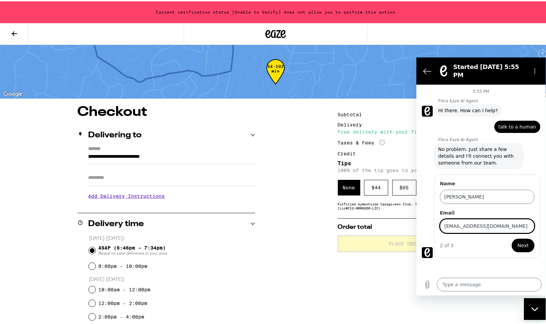
type input "[EMAIL_ADDRESS][DOMAIN_NAME]"
click at [523, 242] on span "Next" at bounding box center [523, 246] width 11 height 8
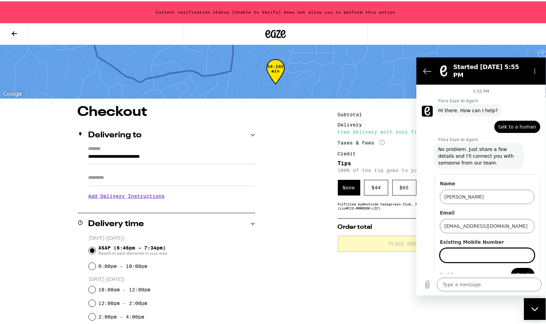
scroll to position [9, 0]
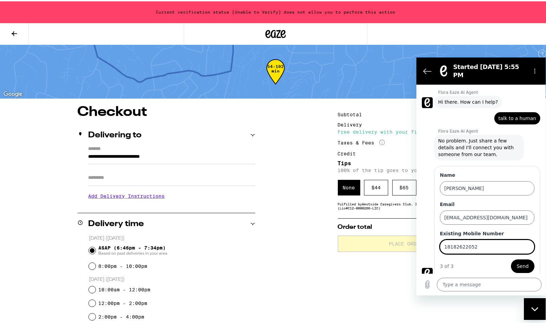
type input "18182622052"
click at [519, 262] on span "Send" at bounding box center [523, 266] width 12 height 8
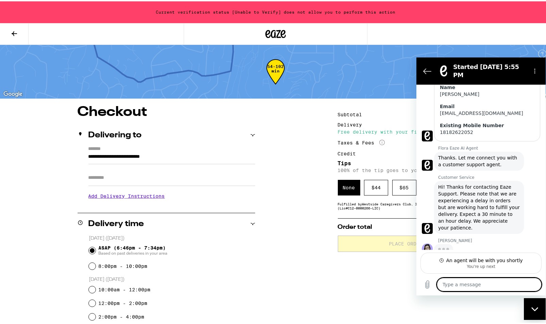
scroll to position [101, 0]
type textarea "x"
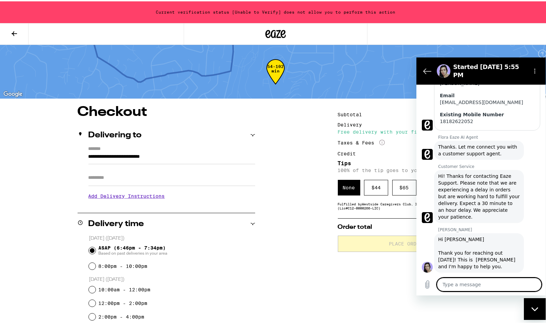
scroll to position [114, 0]
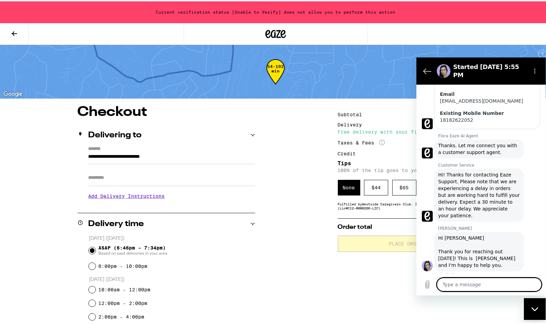
click at [480, 285] on textarea at bounding box center [489, 285] width 105 height 14
type textarea "I"
type textarea "x"
type textarea "I'"
type textarea "x"
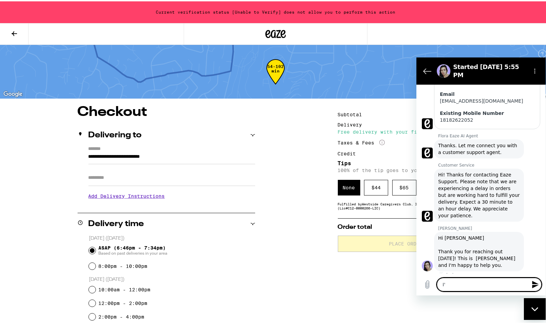
type textarea "I'm"
type textarea "x"
type textarea "I'm"
type textarea "x"
type textarea "I'm l"
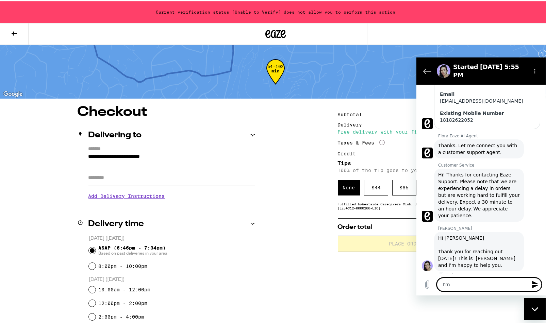
type textarea "x"
type textarea "I'm lo"
type textarea "x"
type textarea "I'm log"
type textarea "x"
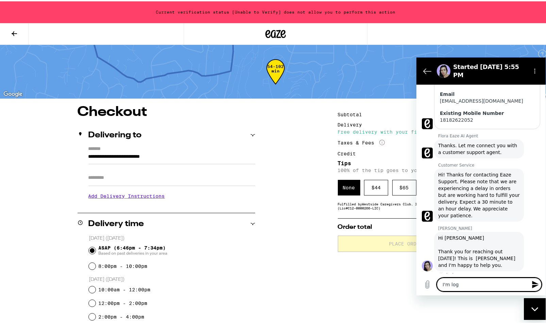
type textarea "I'm logg"
type textarea "x"
type textarea "I'm logge"
type textarea "x"
type textarea "I'm logged"
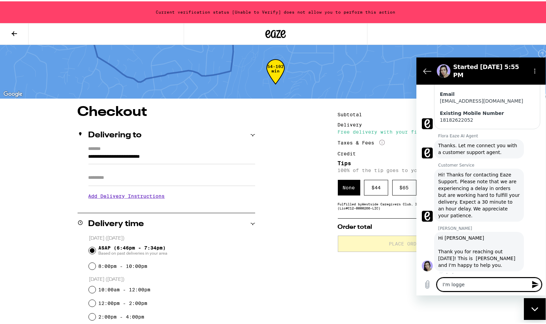
type textarea "x"
type textarea "I'm logged"
type textarea "x"
type textarea "I'm logged i"
type textarea "x"
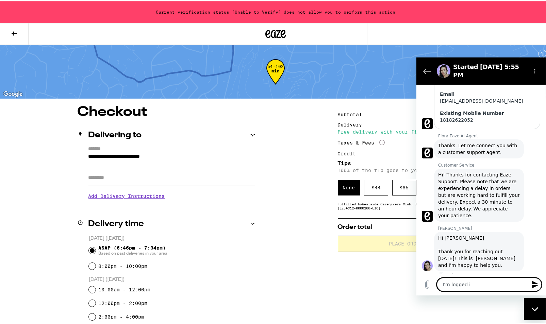
type textarea "I'm logged in"
type textarea "x"
type textarea "I'm logged in"
type textarea "x"
type textarea "I'm logged in a"
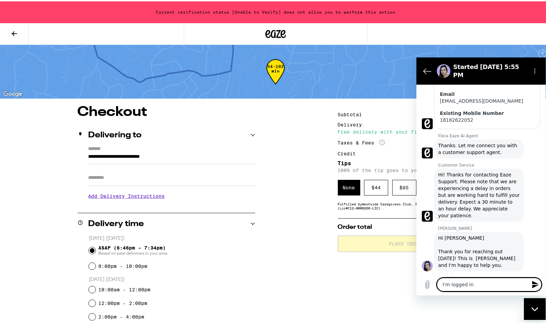
type textarea "x"
type textarea "I'm logged in an"
type textarea "x"
type textarea "I'm logged in and"
type textarea "x"
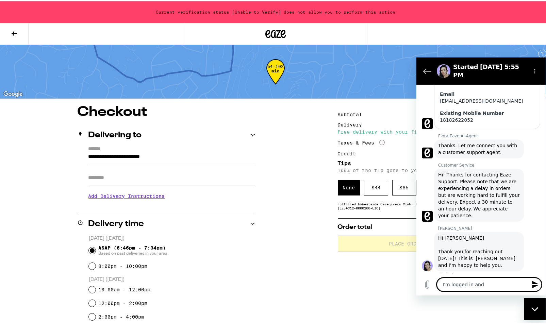
type textarea "I'm logged in and"
type textarea "x"
type textarea "I'm logged in and a"
type textarea "x"
type textarea "I'm logged in and at"
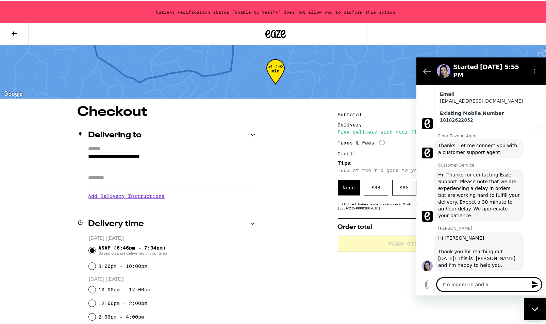
type textarea "x"
type textarea "I'm logged in and att"
type textarea "x"
type textarea "I'm logged in and atte"
type textarea "x"
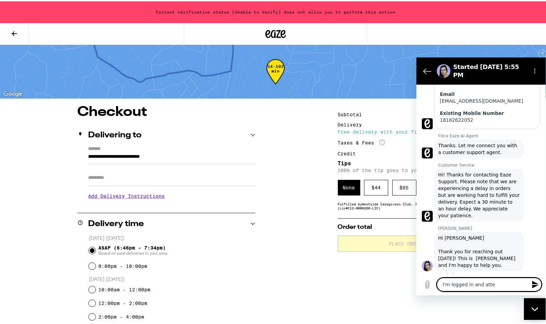
type textarea "I'm logged in and attem"
type textarea "x"
type textarea "I'm logged in and attemp"
type textarea "x"
type textarea "I'm logged in and attempr"
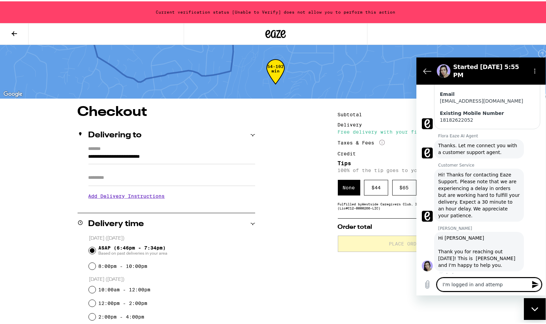
type textarea "x"
type textarea "I'm logged in and attemp"
type textarea "x"
type textarea "I'm logged in and attempt"
type textarea "x"
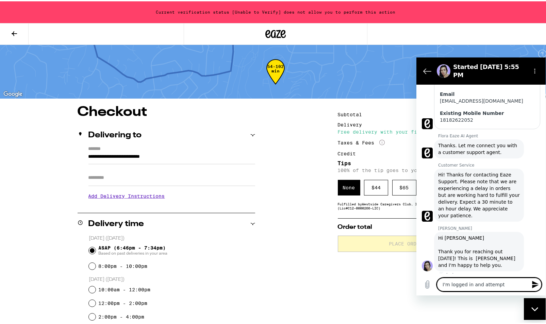
type textarea "I'm logged in and attempti"
type textarea "x"
click at [535, 286] on icon "Send message" at bounding box center [535, 284] width 6 height 7
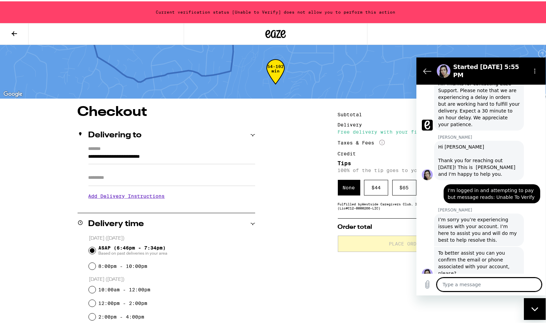
scroll to position [207, 0]
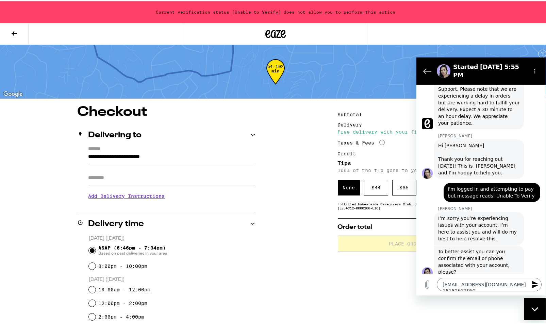
click at [535, 287] on icon "Send message" at bounding box center [535, 284] width 6 height 7
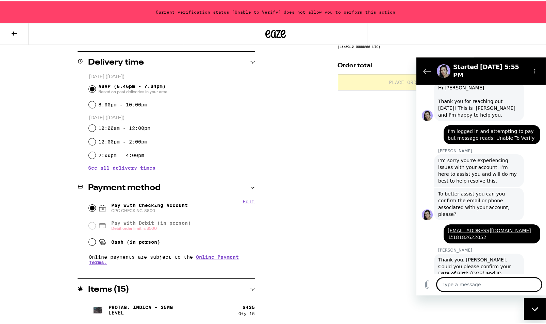
scroll to position [266, 0]
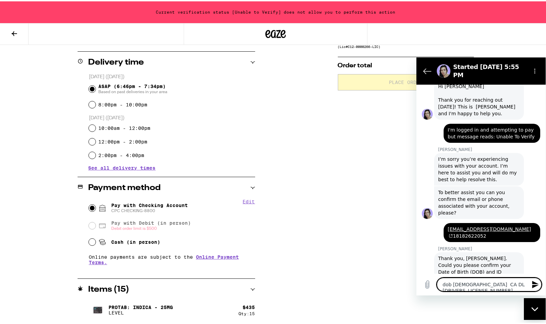
click at [535, 286] on icon "Send message" at bounding box center [535, 284] width 6 height 7
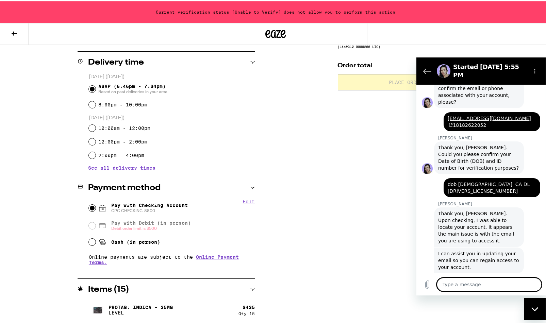
scroll to position [378, 0]
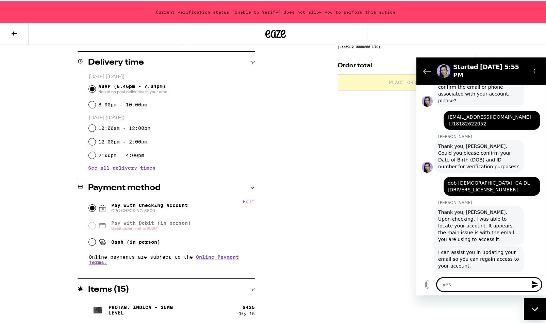
click at [534, 284] on icon "Send message" at bounding box center [535, 284] width 6 height 7
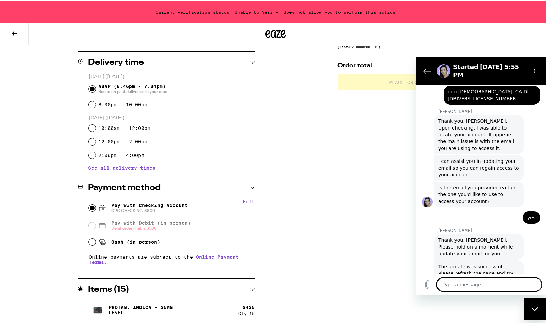
scroll to position [471, 0]
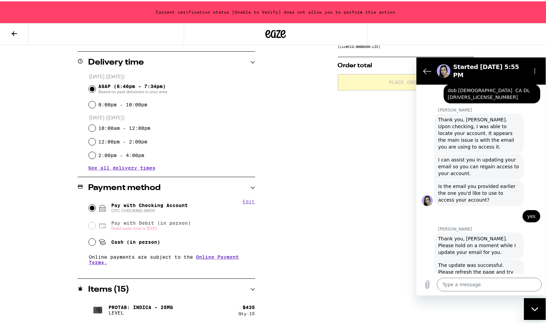
drag, startPoint x: 279, startPoint y: 91, endPoint x: 277, endPoint y: 83, distance: 8.3
click at [279, 90] on div "**********" at bounding box center [276, 133] width 490 height 382
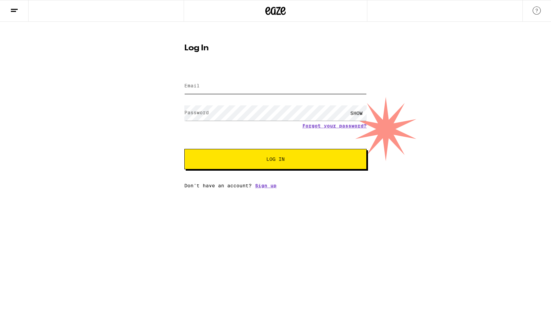
click at [221, 84] on input "Email" at bounding box center [275, 86] width 182 height 15
type input "[EMAIL_ADDRESS][DOMAIN_NAME]"
click at [274, 162] on span "Log In" at bounding box center [275, 159] width 18 height 5
